Goal: Find specific page/section

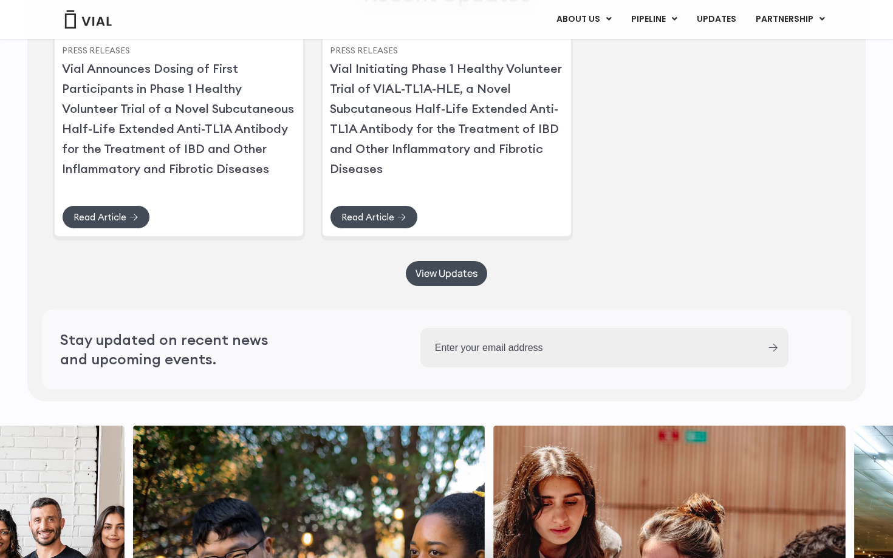
scroll to position [3438, 0]
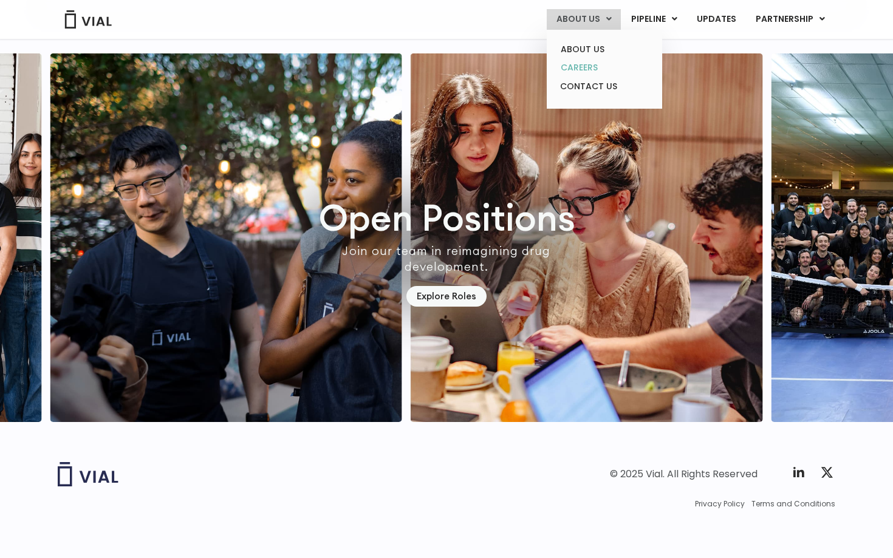
click at [586, 73] on link "CAREERS" at bounding box center [604, 67] width 106 height 19
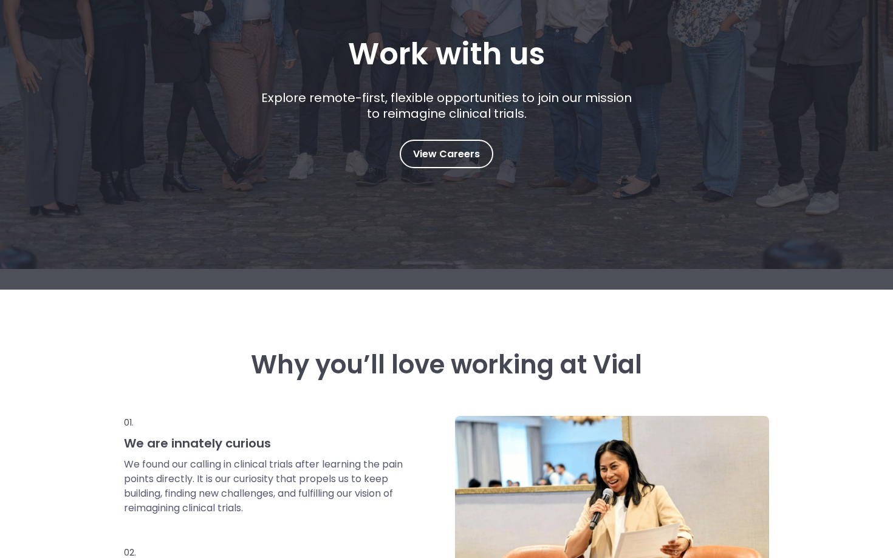
scroll to position [257, 0]
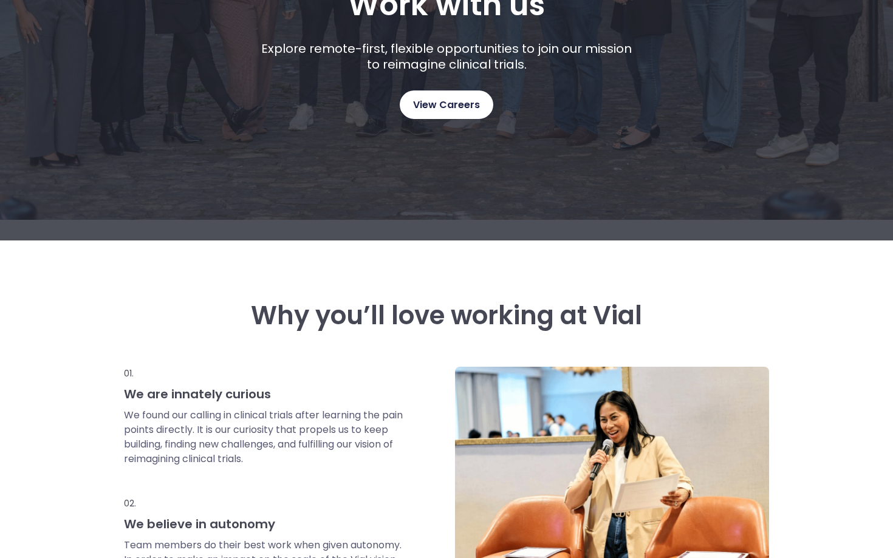
click at [451, 103] on span "View Careers" at bounding box center [446, 105] width 67 height 16
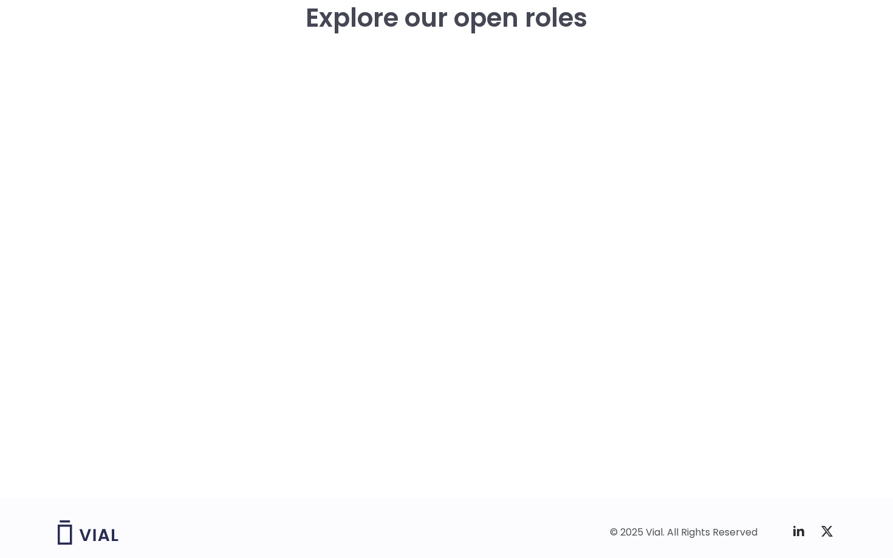
scroll to position [1763, 0]
